Goal: Browse casually

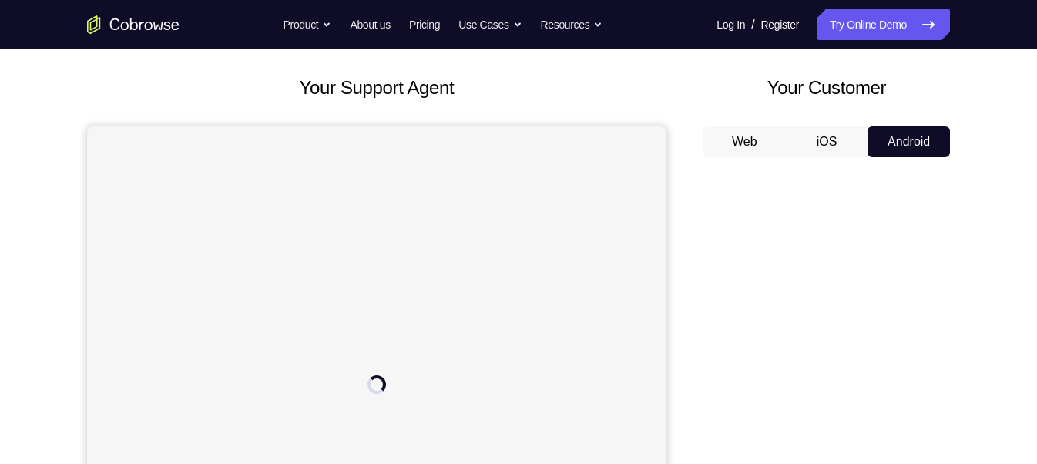
drag, startPoint x: 0, startPoint y: 0, endPoint x: 699, endPoint y: 247, distance: 741.3
click at [699, 247] on div "Your Support Agent Your Customer Web iOS Android" at bounding box center [518, 358] width 863 height 569
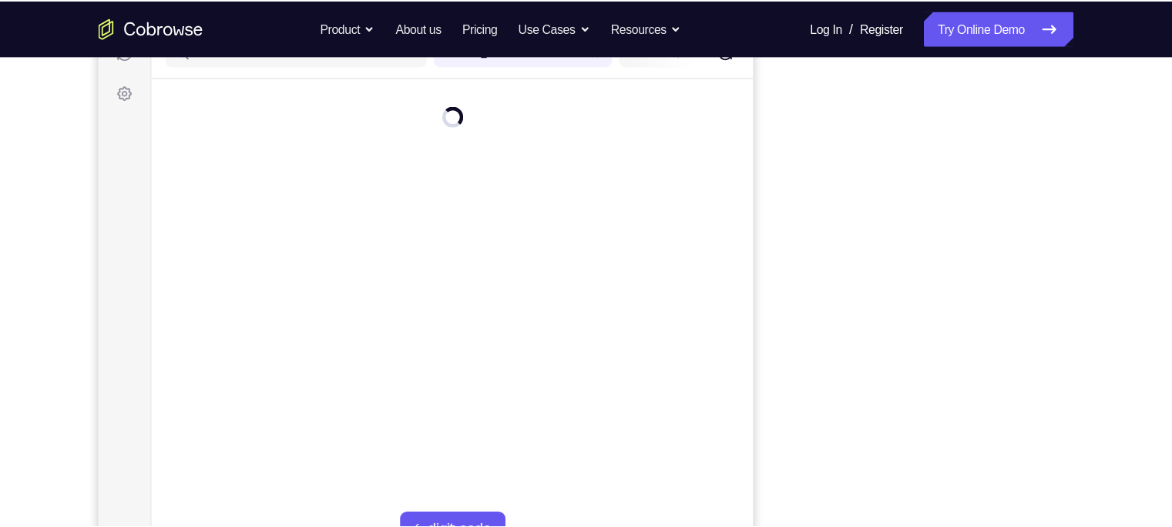
scroll to position [213, 0]
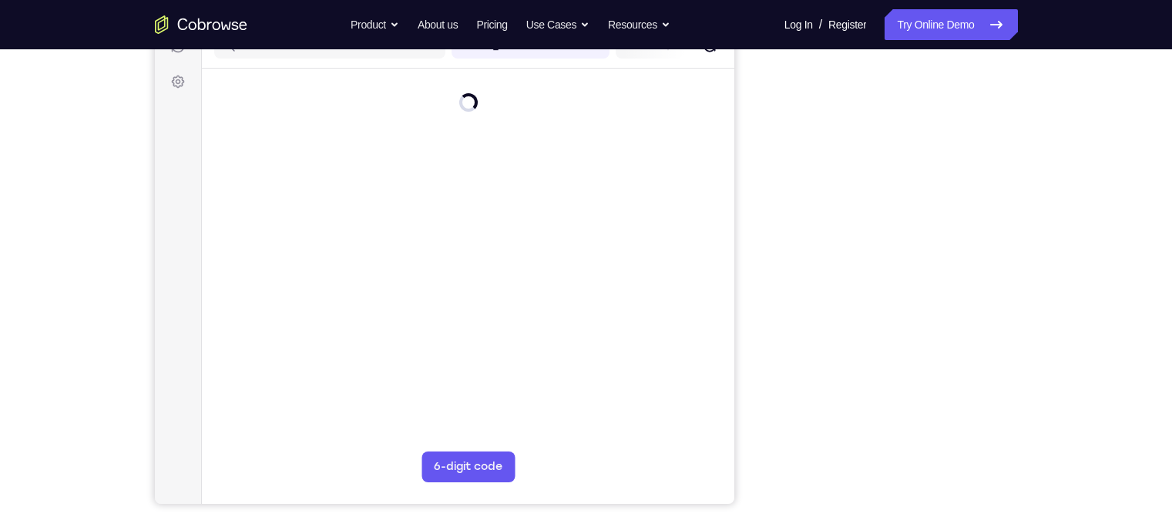
drag, startPoint x: 972, startPoint y: 5, endPoint x: 747, endPoint y: 212, distance: 305.9
click at [747, 212] on div "Your Support Agent Your Customer Web iOS Android" at bounding box center [586, 219] width 863 height 569
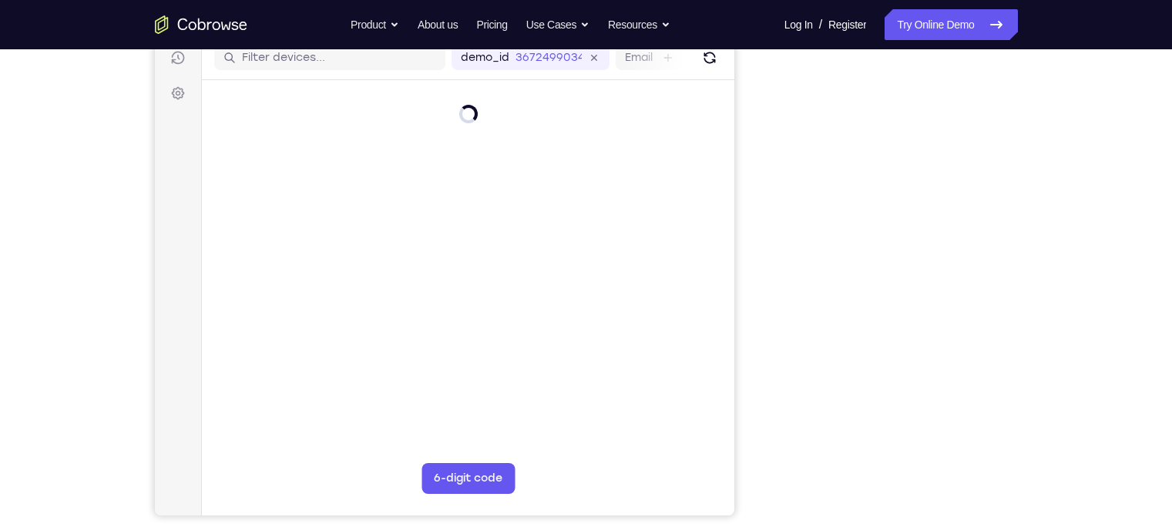
scroll to position [200, 0]
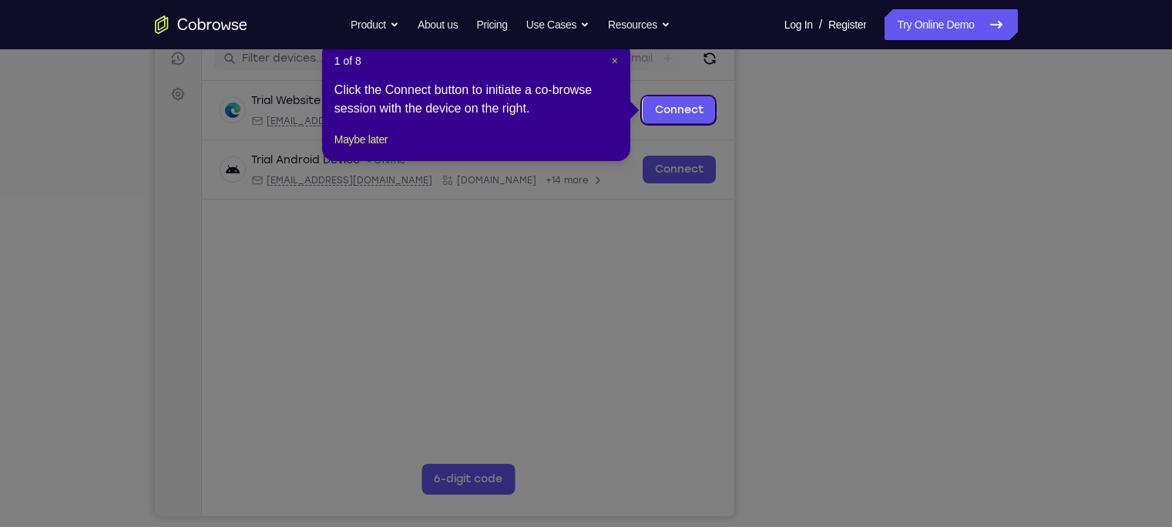
click at [612, 60] on span "×" at bounding box center [615, 61] width 6 height 12
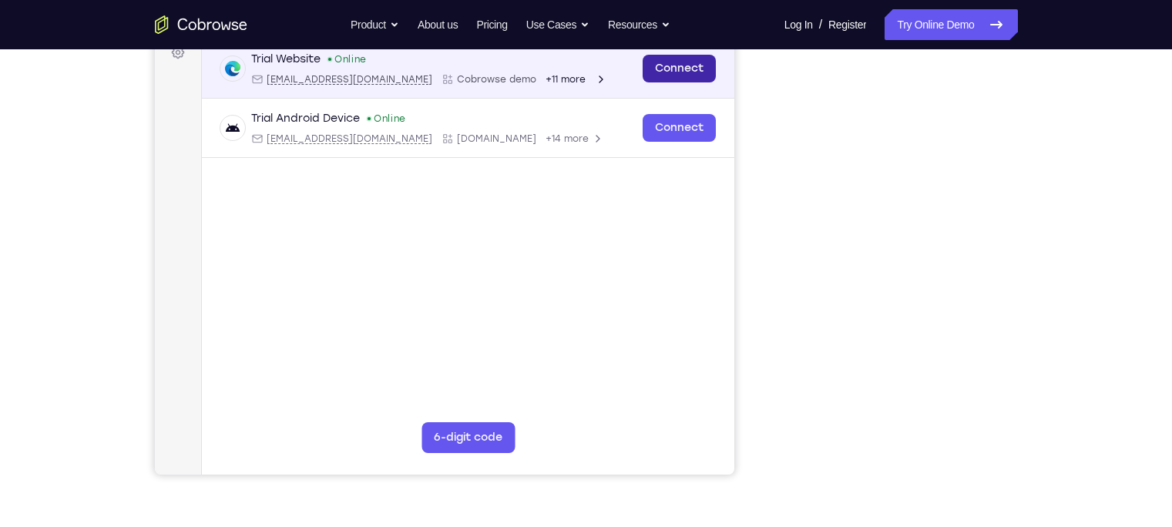
scroll to position [243, 0]
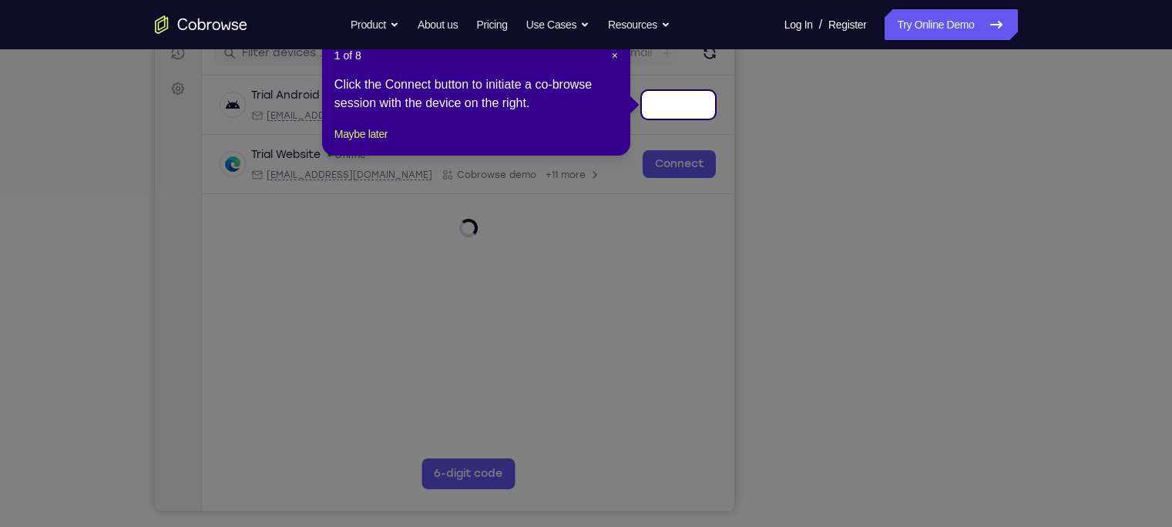
scroll to position [205, 0]
click at [615, 55] on span "×" at bounding box center [615, 56] width 6 height 12
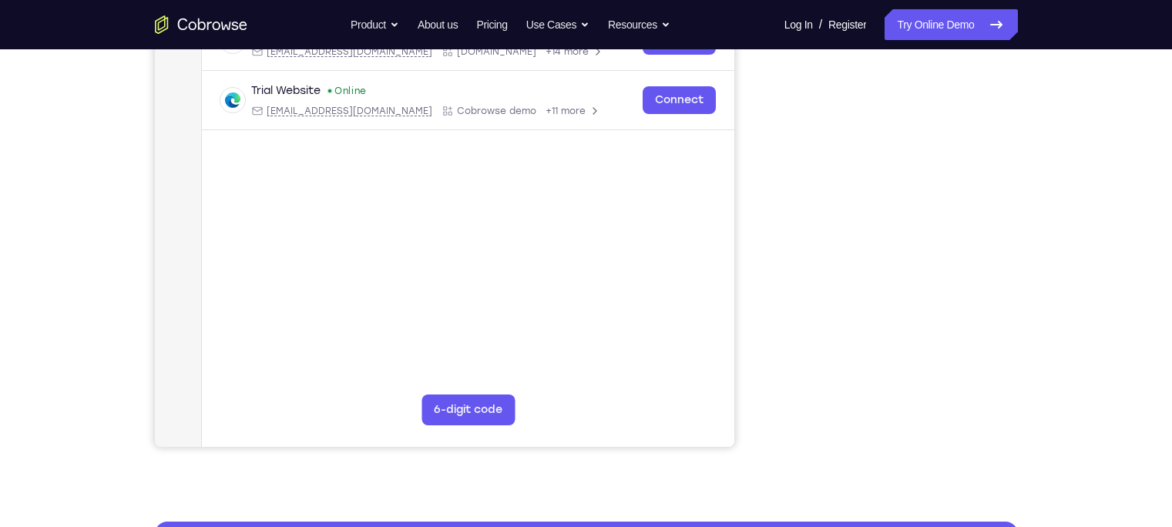
scroll to position [262, 0]
